Goal: Use online tool/utility: Utilize a website feature to perform a specific function

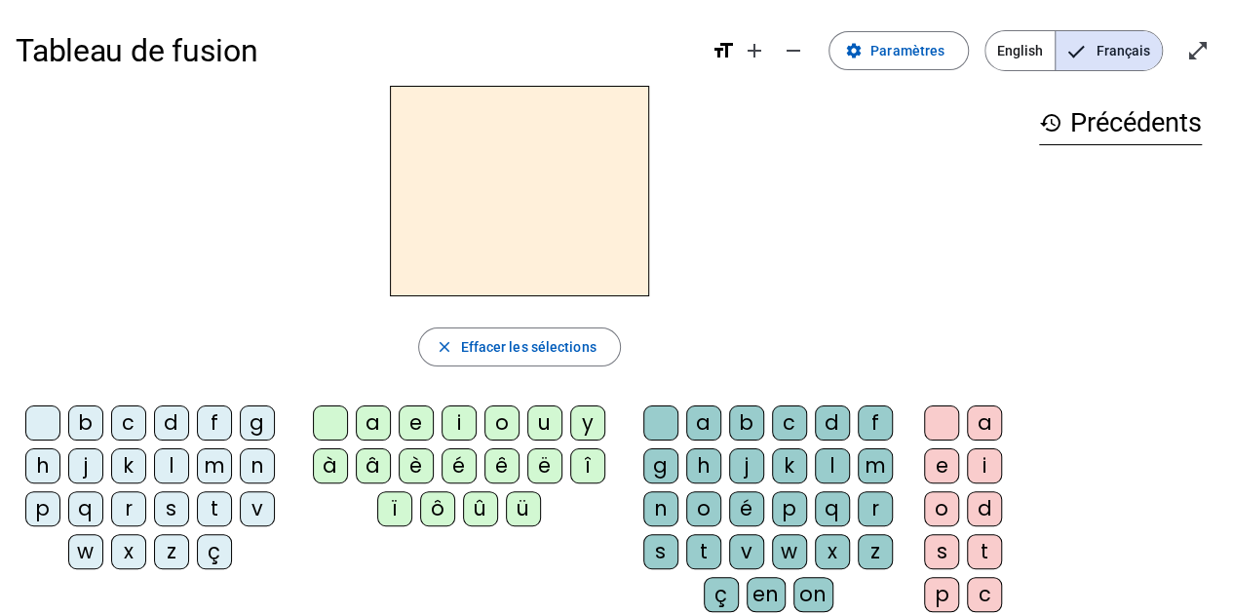
drag, startPoint x: 212, startPoint y: 457, endPoint x: 230, endPoint y: 452, distance: 19.2
click at [212, 457] on div "m" at bounding box center [214, 465] width 35 height 35
click at [377, 417] on div "a" at bounding box center [373, 423] width 35 height 35
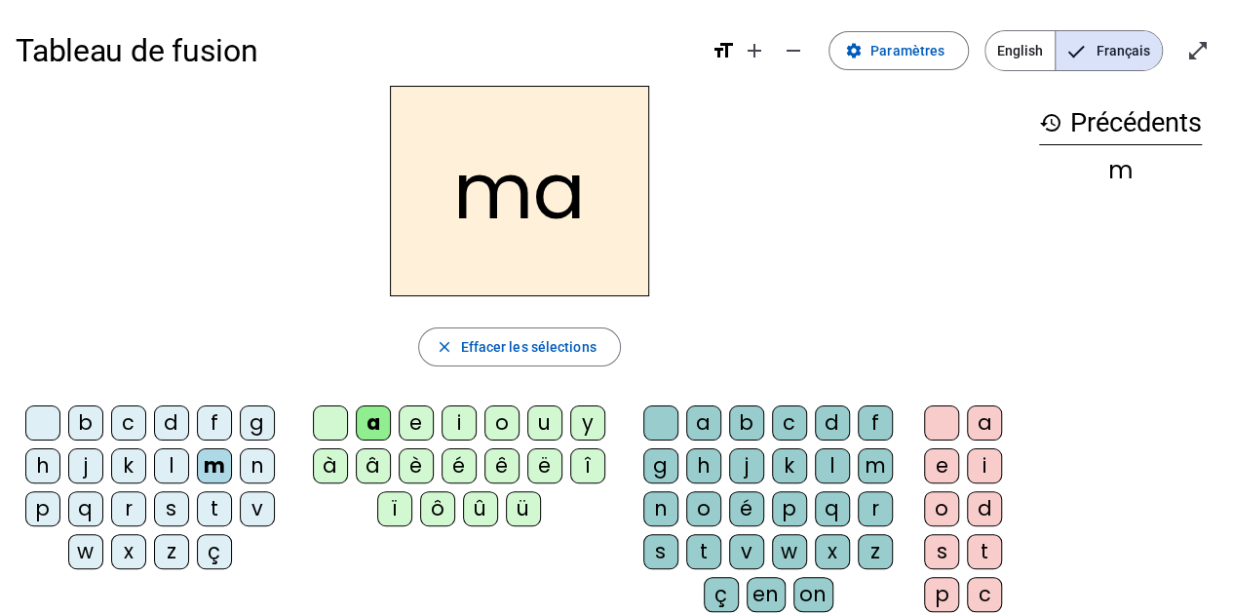
click at [167, 469] on div "l" at bounding box center [171, 465] width 35 height 35
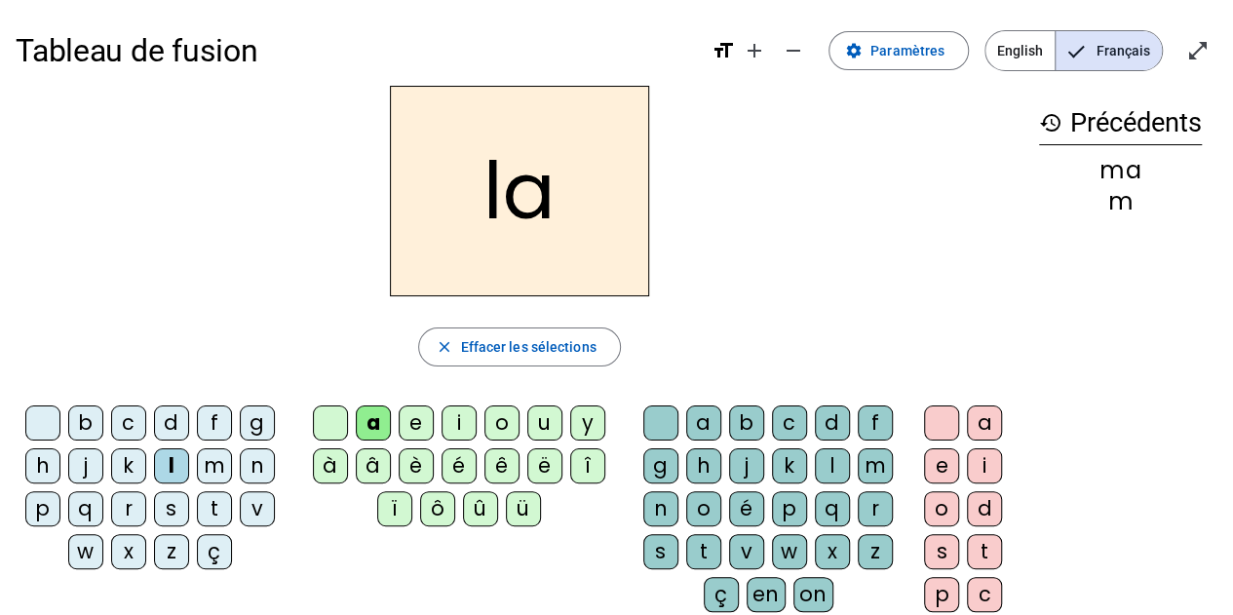
click at [413, 411] on div "e" at bounding box center [416, 423] width 35 height 35
click at [170, 424] on div "d" at bounding box center [171, 423] width 35 height 35
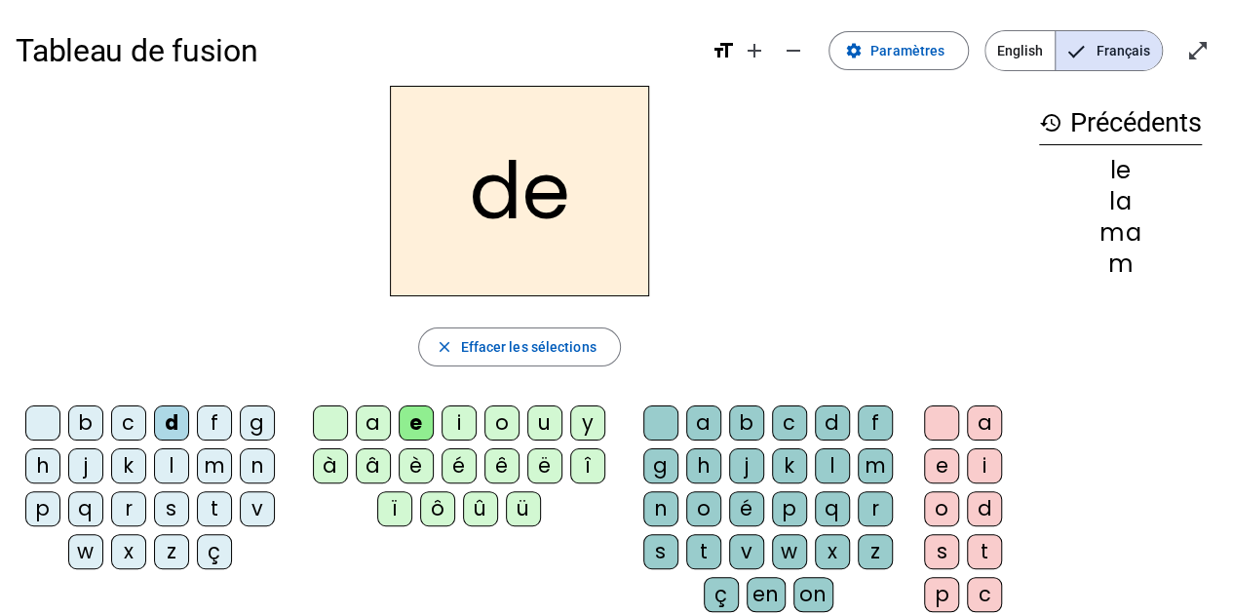
click at [546, 428] on div "u" at bounding box center [544, 423] width 35 height 35
click at [209, 505] on div "t" at bounding box center [214, 508] width 35 height 35
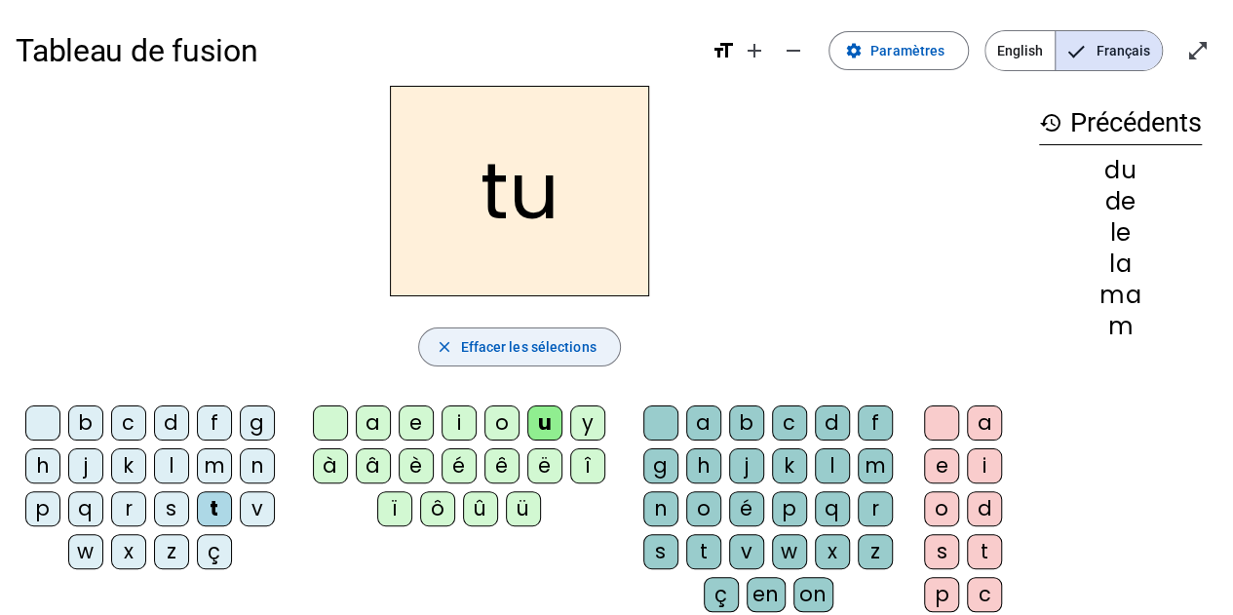
click at [489, 340] on span "Effacer les sélections" at bounding box center [528, 346] width 136 height 23
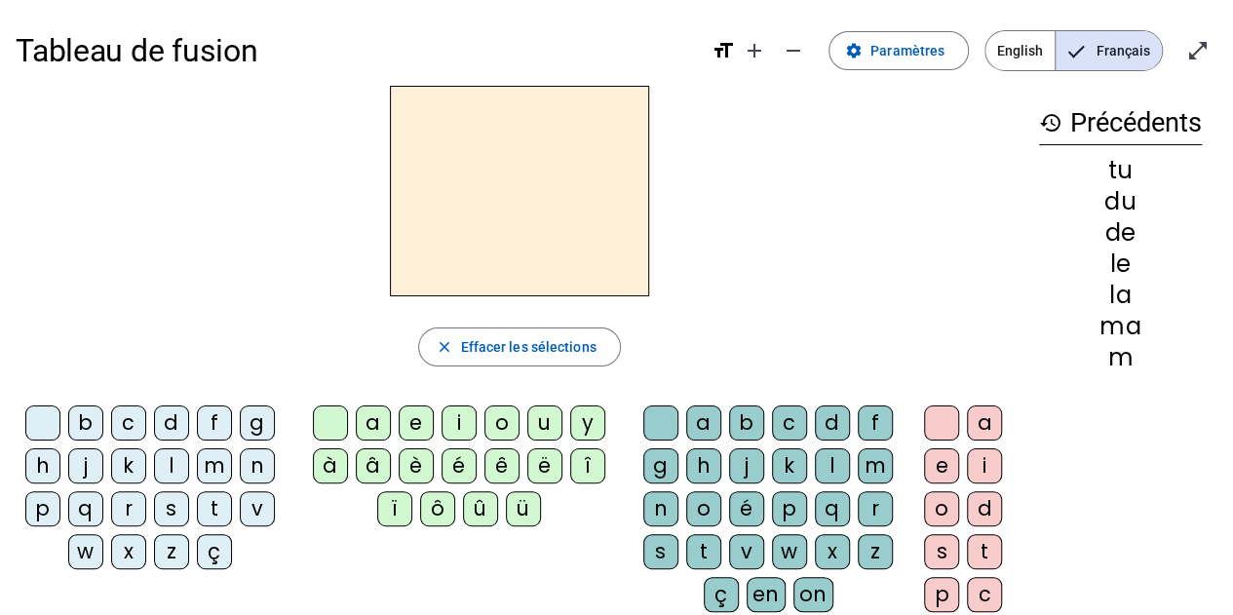
click at [213, 463] on div "m" at bounding box center [214, 465] width 35 height 35
click at [380, 416] on div "a" at bounding box center [373, 423] width 35 height 35
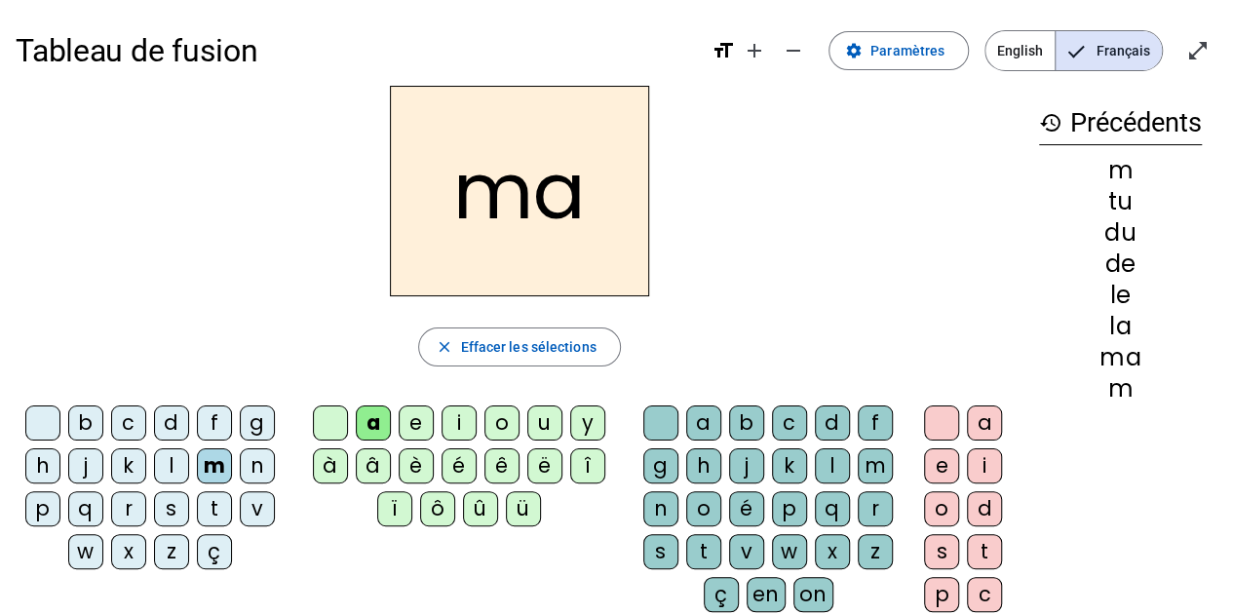
click at [166, 467] on div "l" at bounding box center [171, 465] width 35 height 35
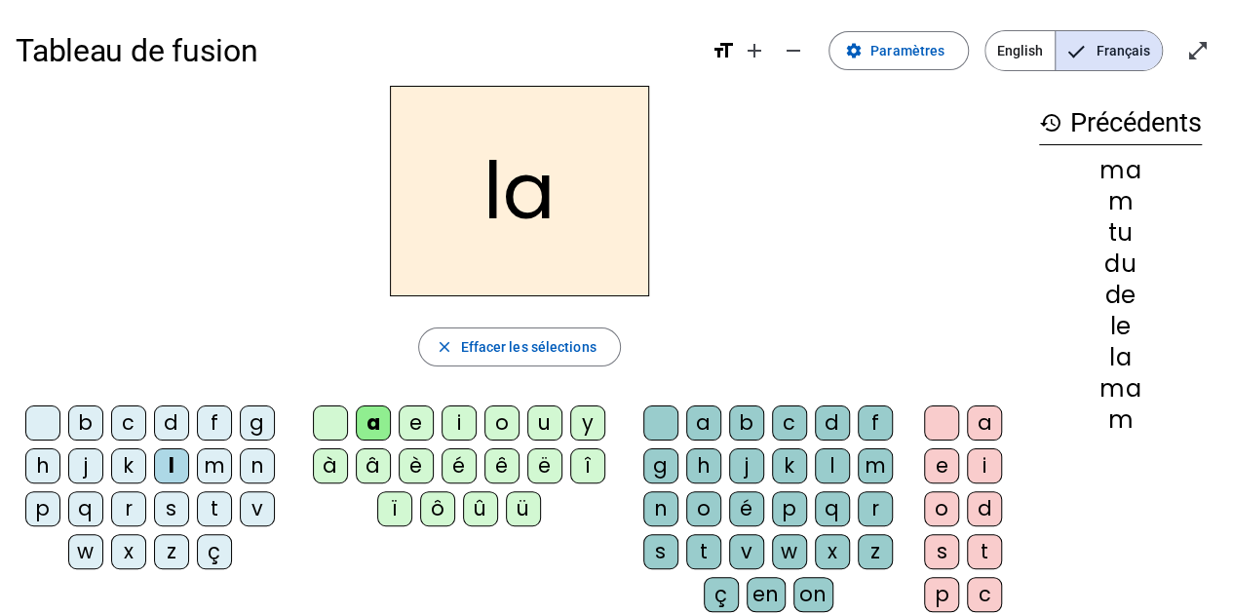
click at [413, 422] on div "e" at bounding box center [416, 423] width 35 height 35
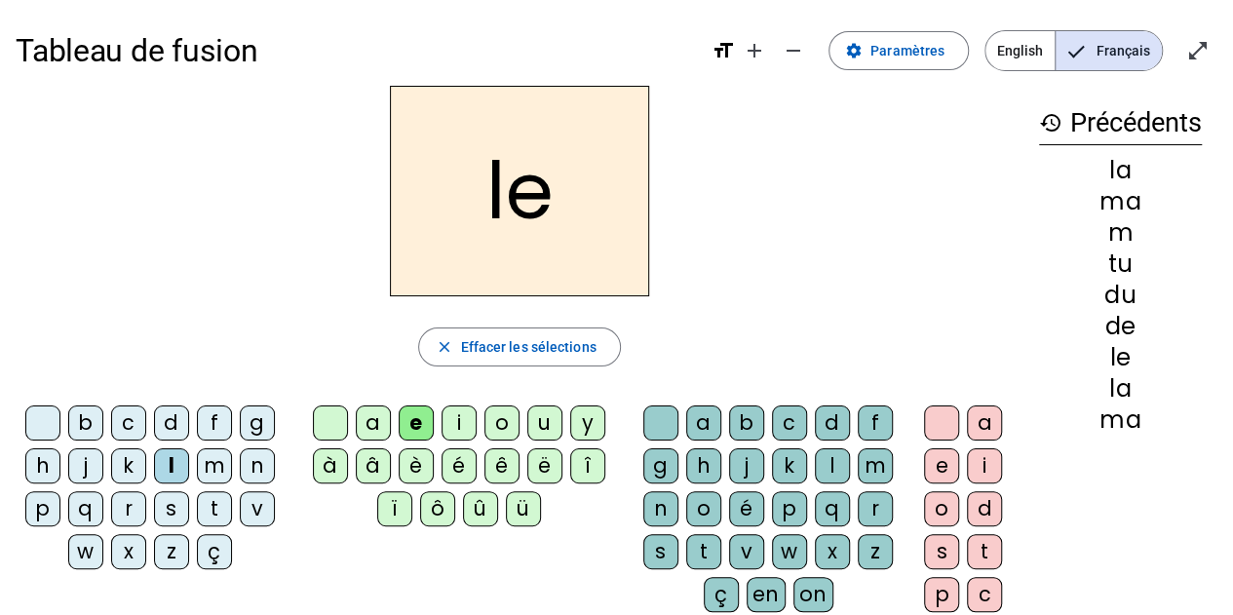
click at [171, 422] on div "d" at bounding box center [171, 423] width 35 height 35
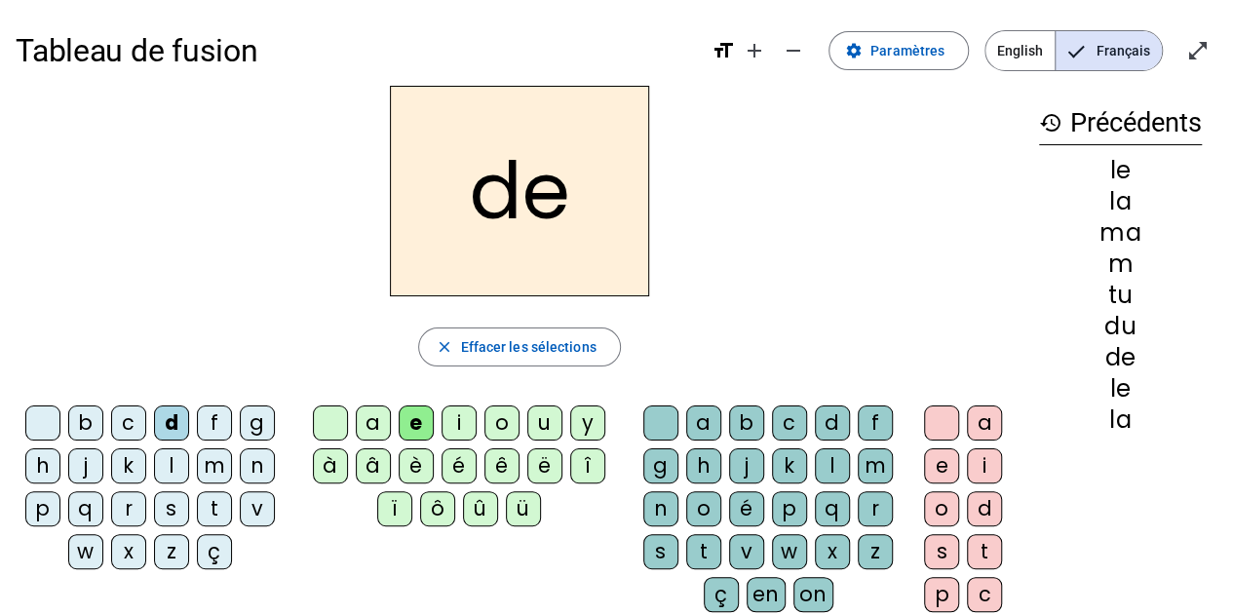
click at [540, 422] on div "u" at bounding box center [544, 423] width 35 height 35
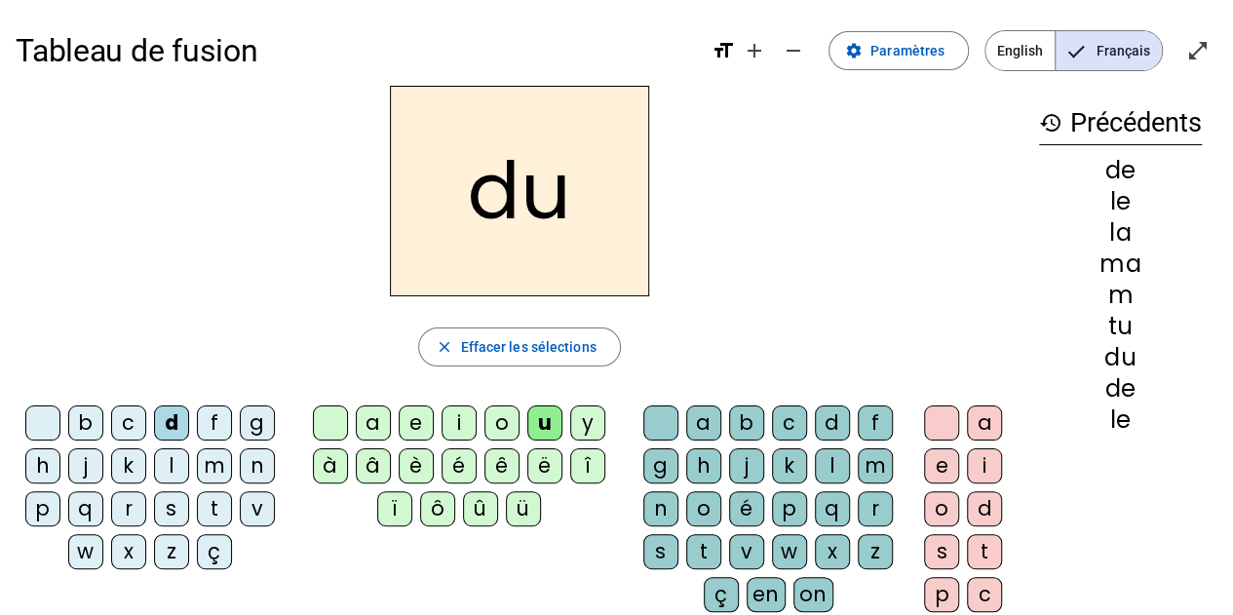
click at [216, 509] on div "t" at bounding box center [214, 508] width 35 height 35
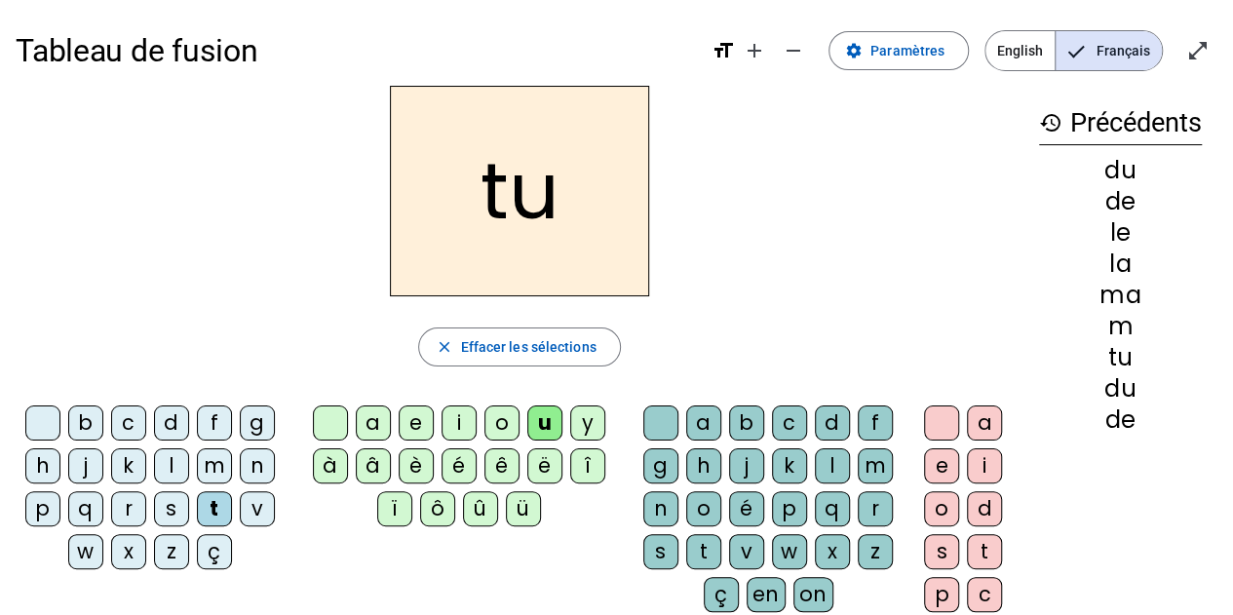
click at [371, 419] on div "a" at bounding box center [373, 423] width 35 height 35
click at [415, 424] on div "e" at bounding box center [416, 423] width 35 height 35
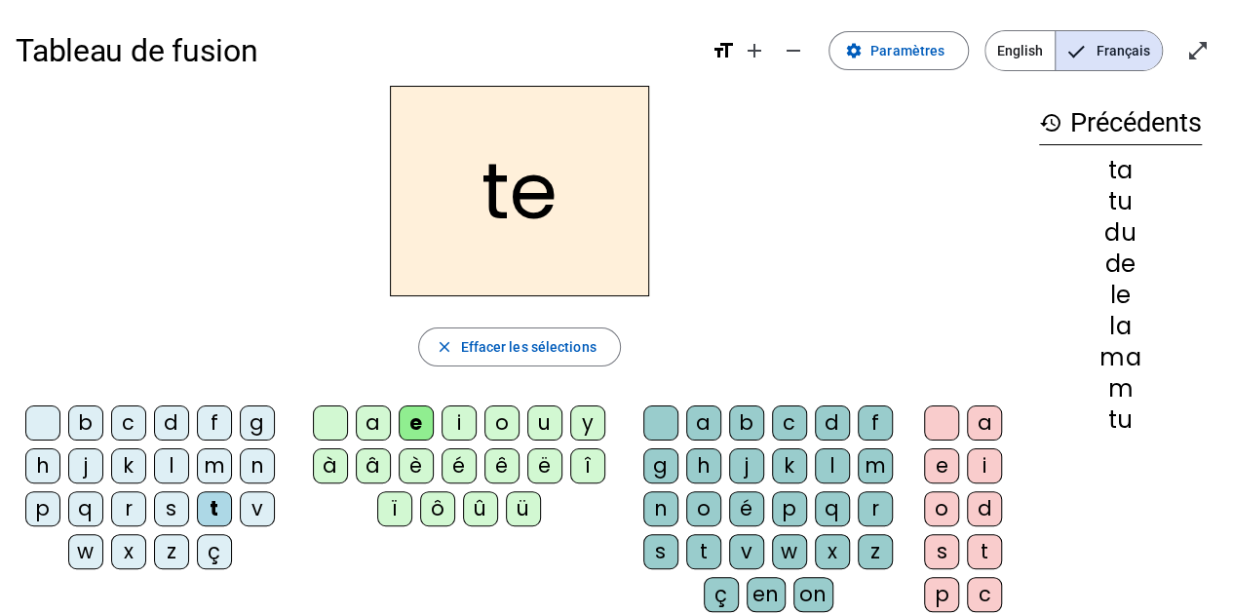
drag, startPoint x: 210, startPoint y: 461, endPoint x: 189, endPoint y: 285, distance: 177.6
click at [212, 457] on div "m" at bounding box center [214, 465] width 35 height 35
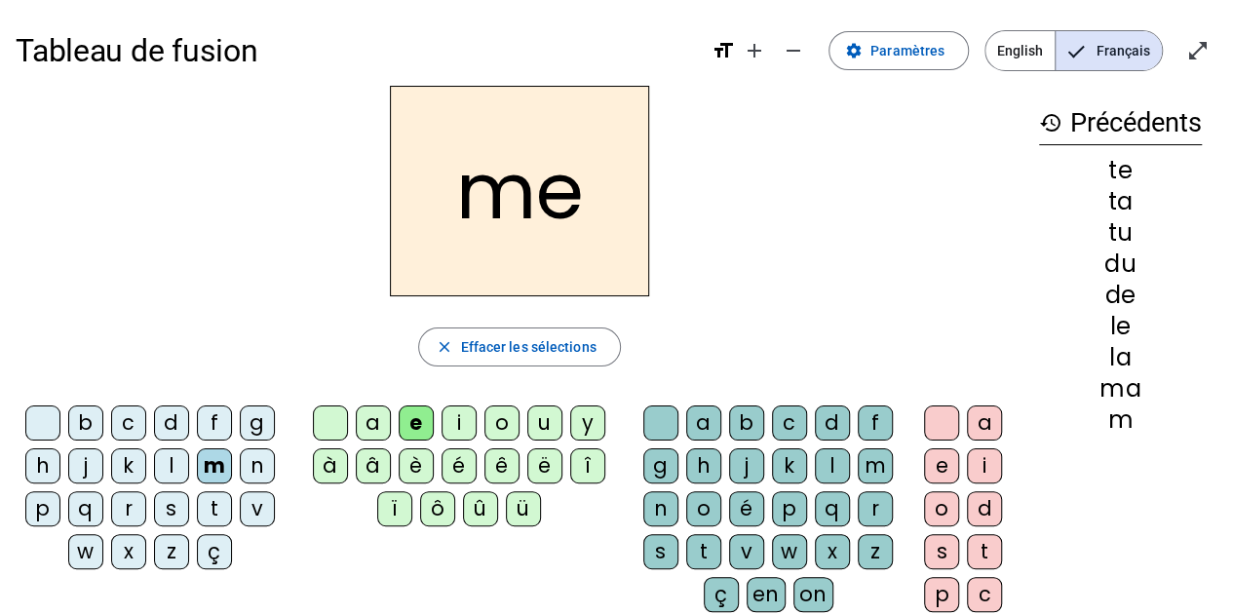
click at [377, 422] on div "a" at bounding box center [373, 423] width 35 height 35
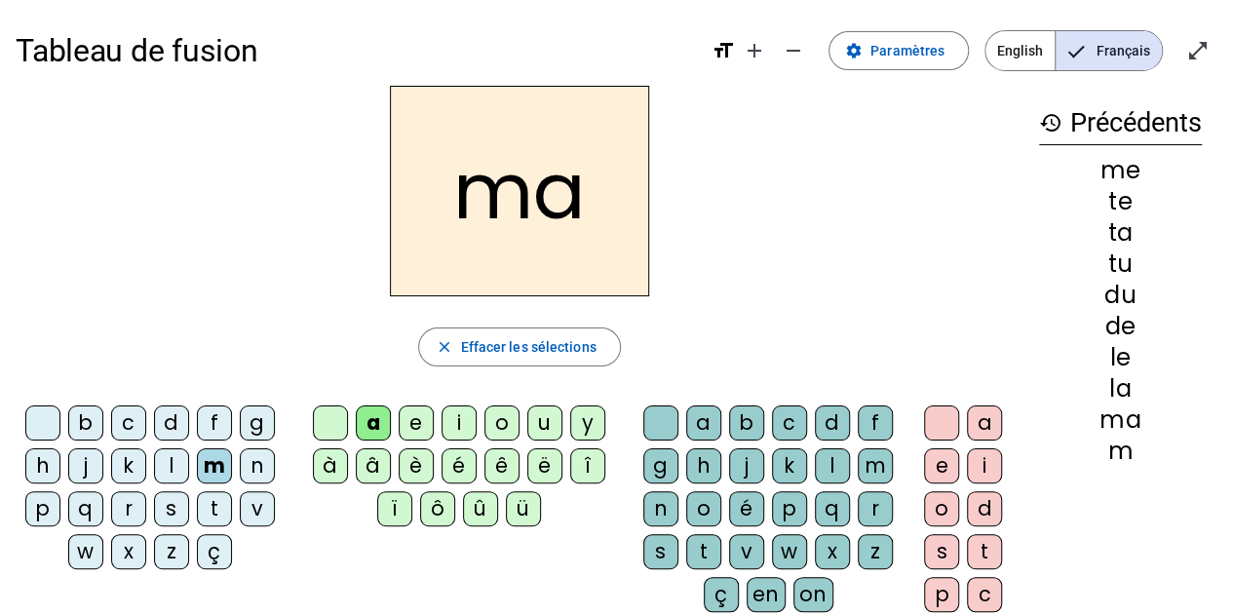
click at [829, 466] on div "l" at bounding box center [832, 465] width 35 height 35
